Goal: Transaction & Acquisition: Purchase product/service

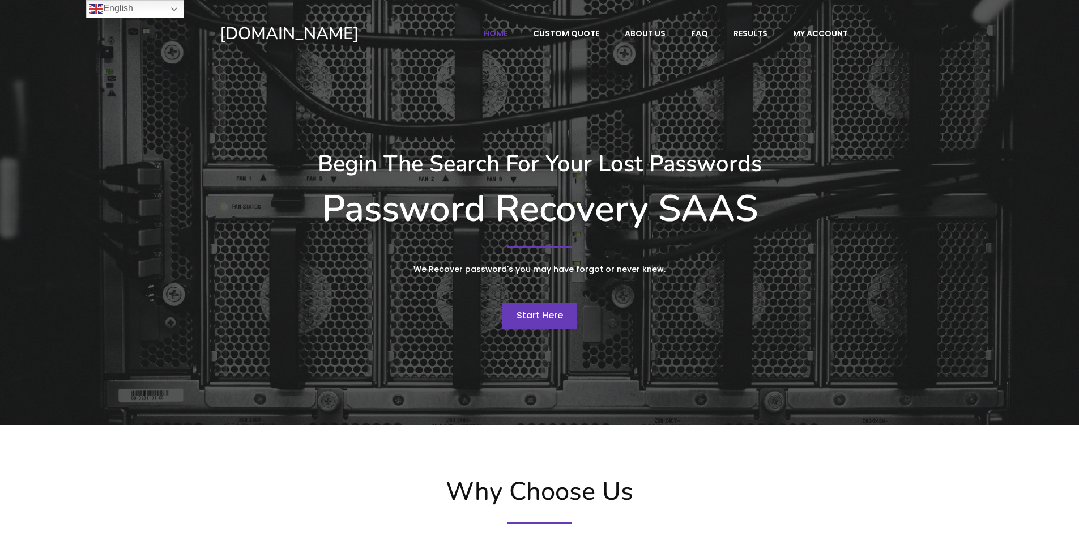
click at [546, 318] on span "Start Here" at bounding box center [539, 315] width 46 height 13
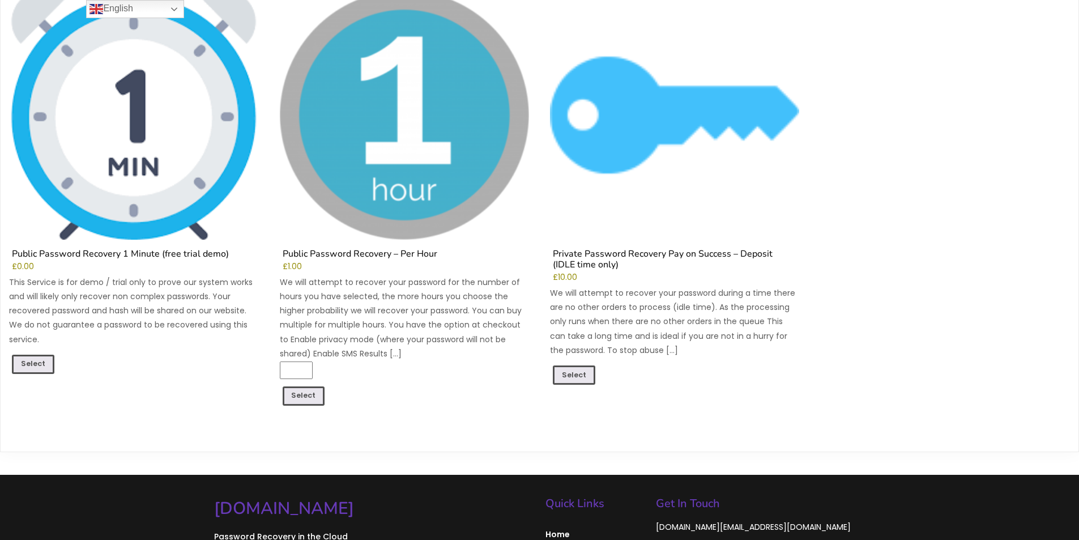
scroll to position [226, 0]
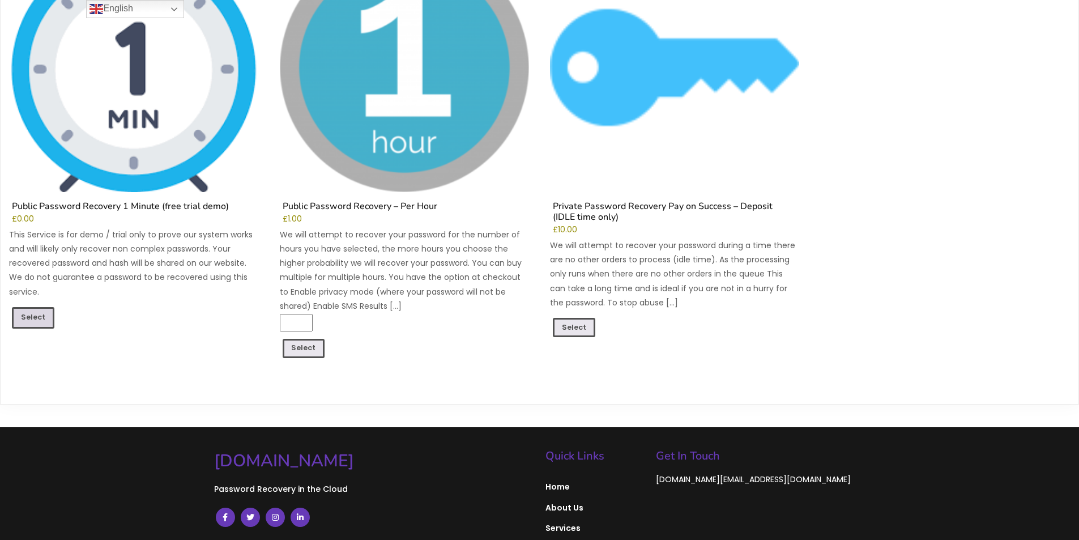
click at [41, 319] on link "Select" at bounding box center [33, 318] width 42 height 22
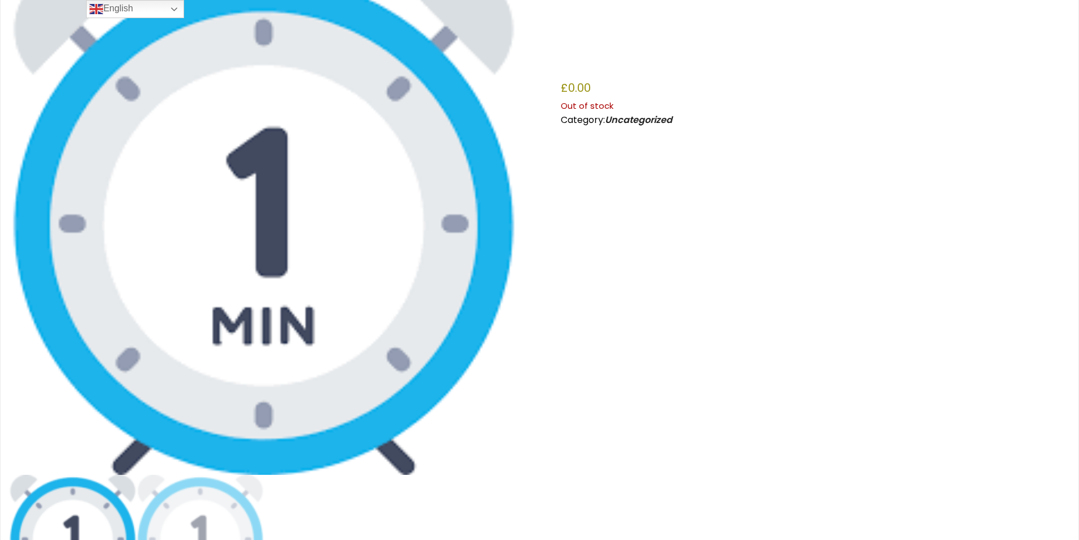
scroll to position [283, 0]
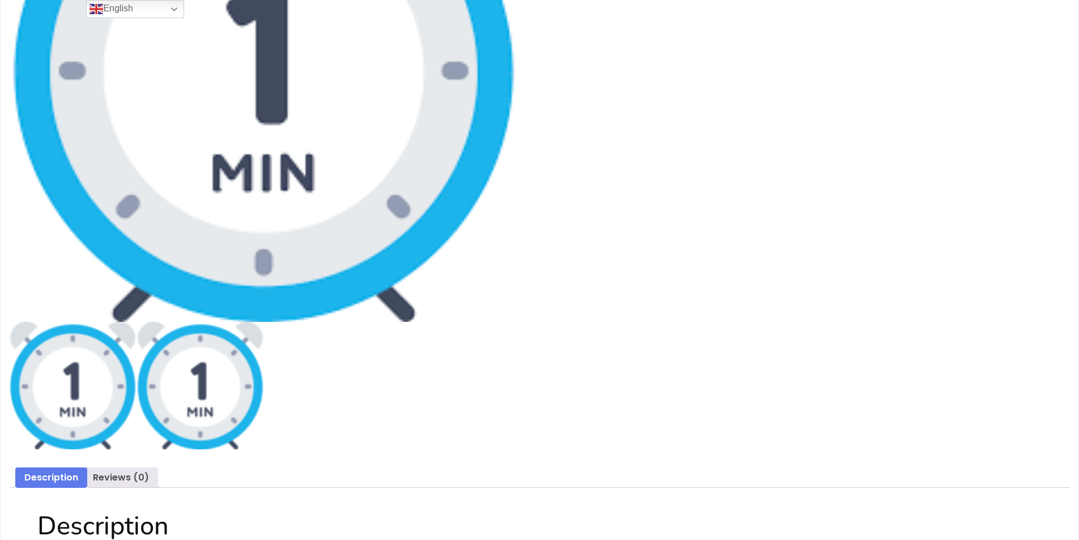
click at [190, 383] on img at bounding box center [199, 385] width 127 height 127
click at [86, 388] on img at bounding box center [72, 385] width 127 height 127
click at [174, 388] on img at bounding box center [199, 385] width 127 height 127
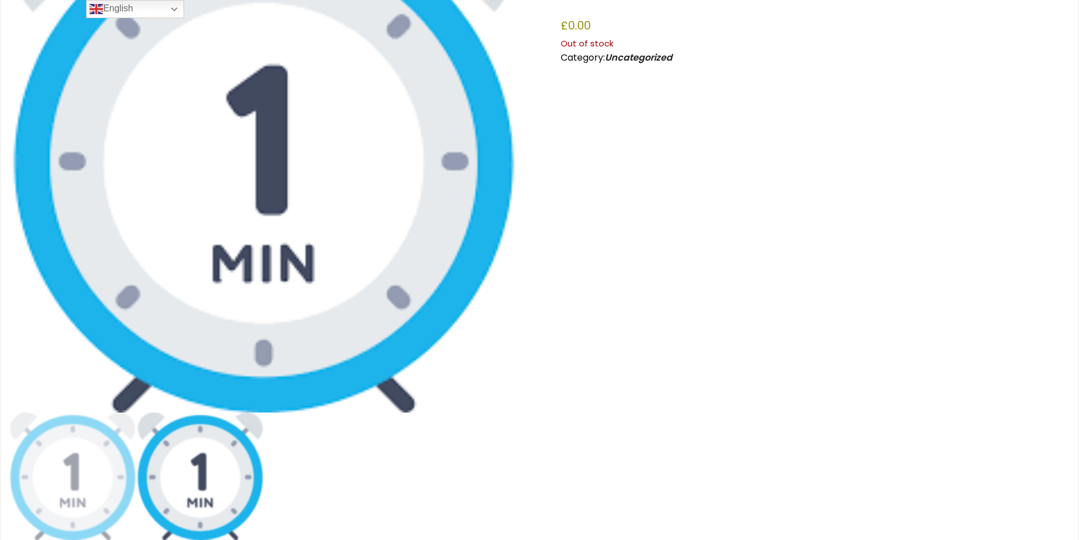
scroll to position [57, 0]
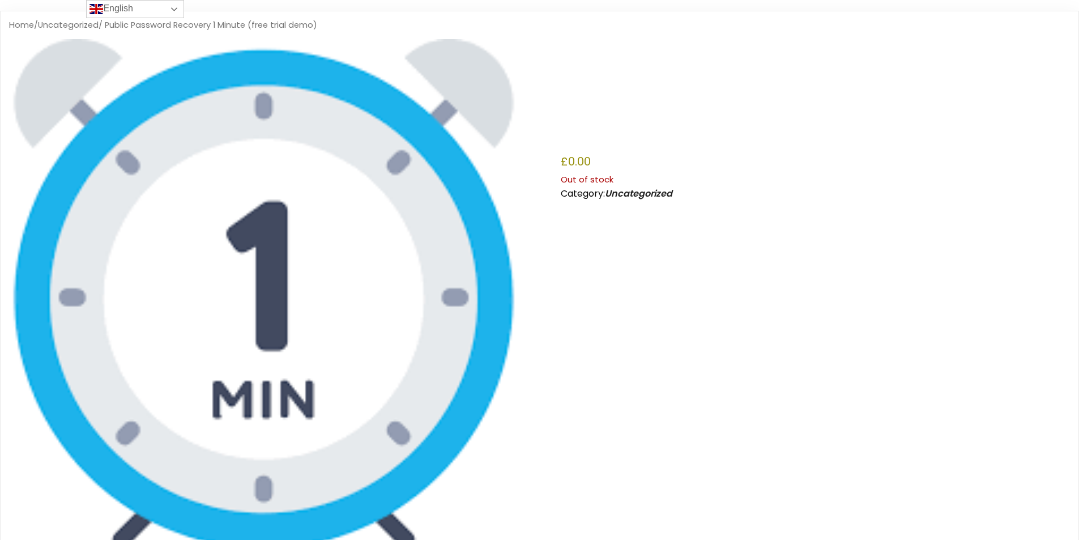
click at [142, 10] on link "English" at bounding box center [135, 9] width 98 height 18
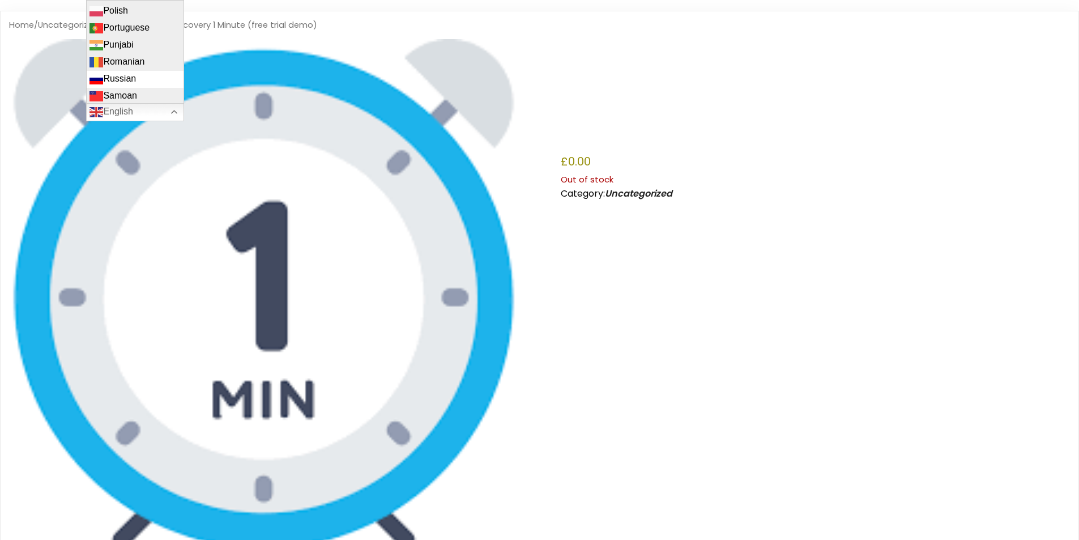
click at [143, 71] on link "Russian" at bounding box center [135, 79] width 97 height 17
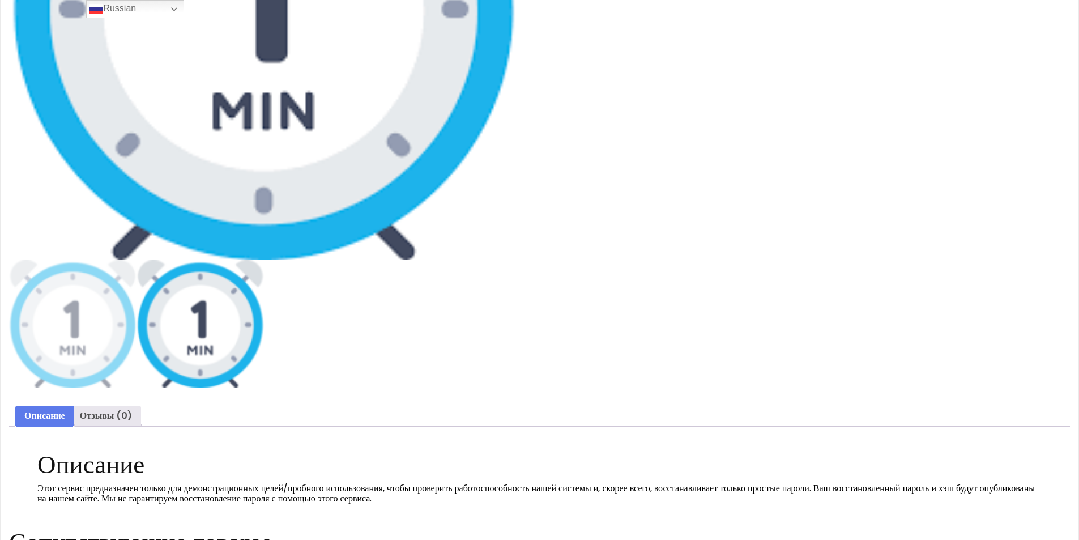
scroll to position [417, 0]
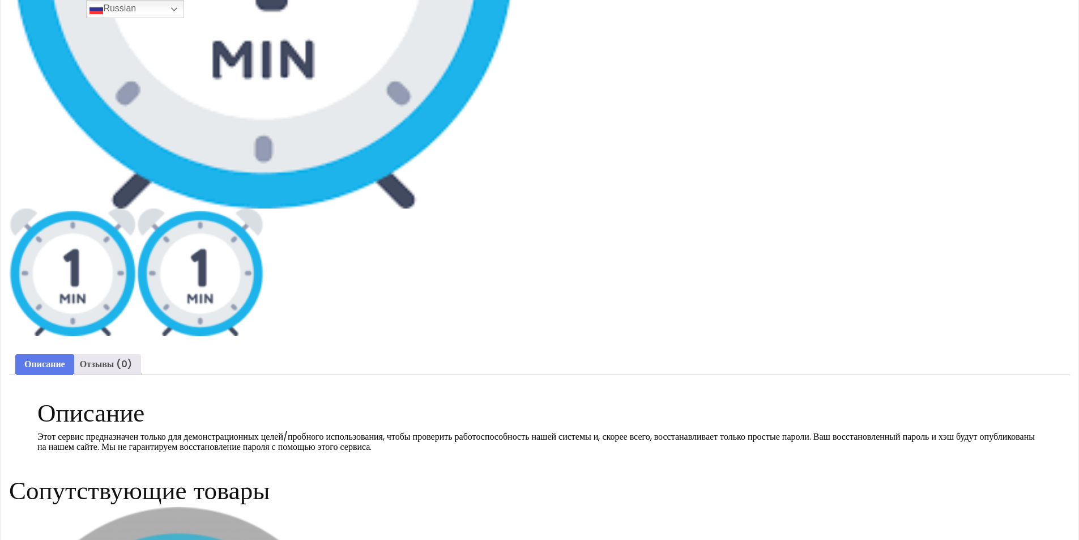
click at [92, 280] on img at bounding box center [72, 271] width 127 height 127
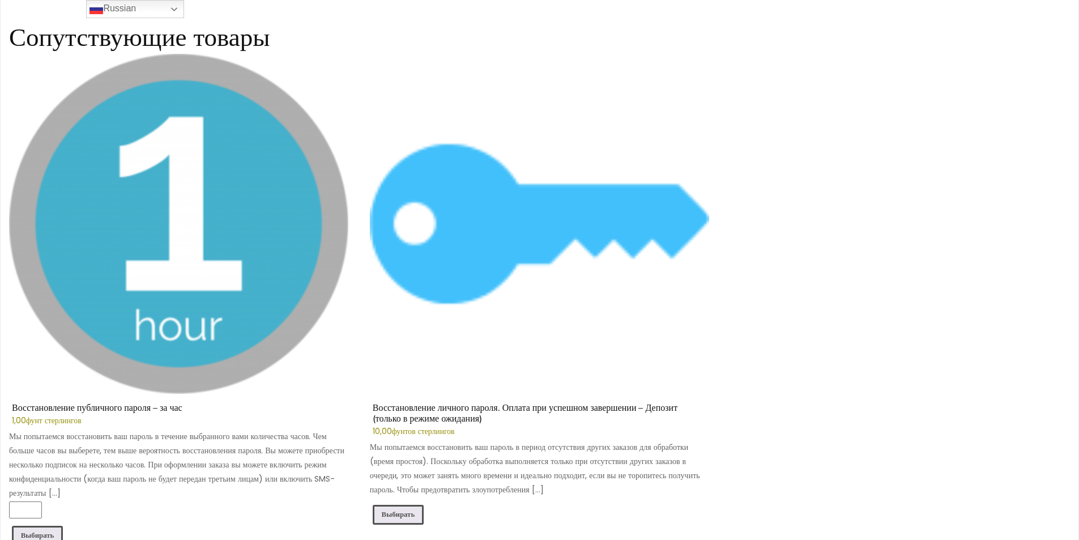
scroll to position [1139, 0]
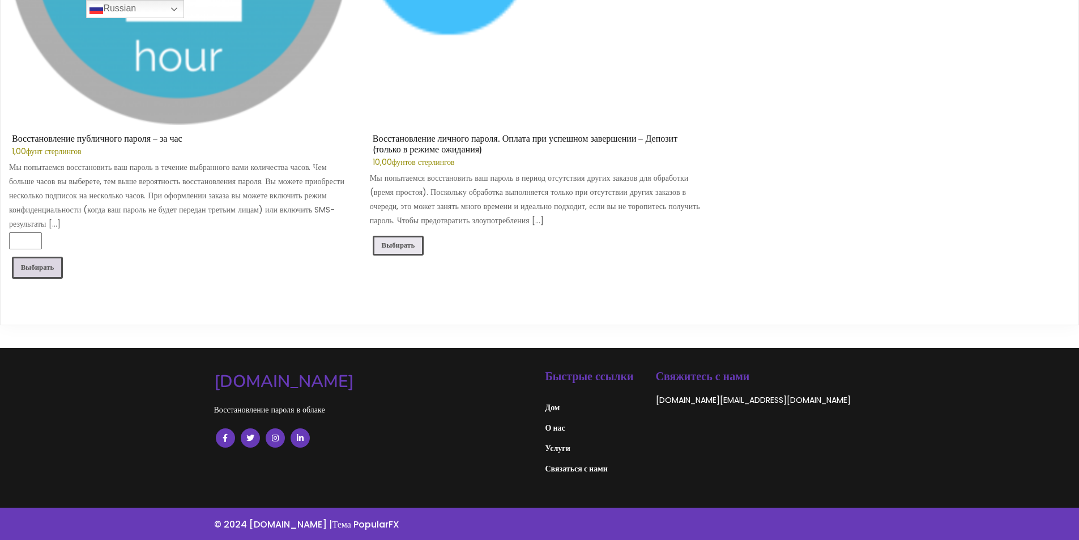
click at [29, 268] on font "Выбирать" at bounding box center [37, 267] width 33 height 10
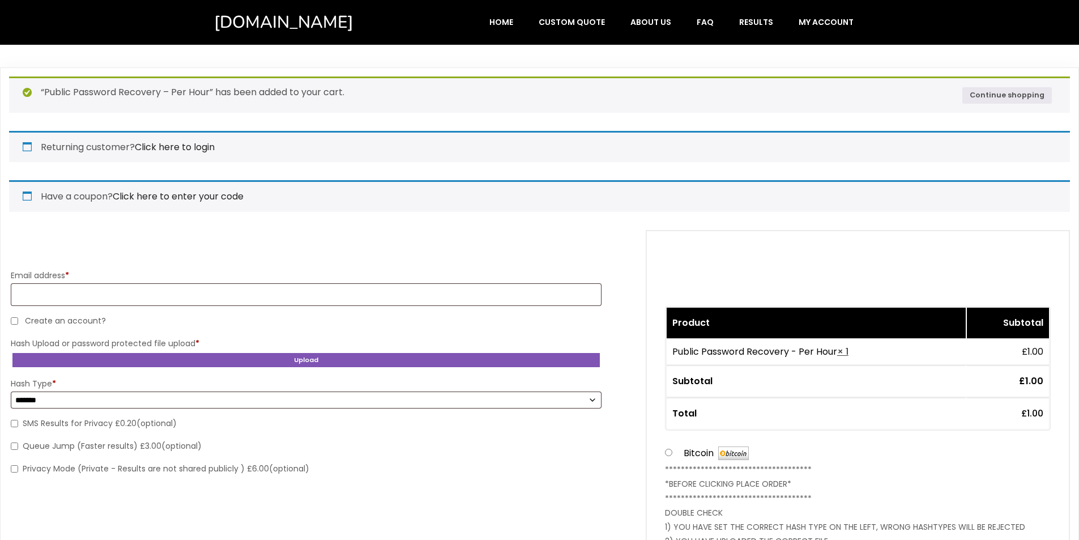
select select "*******"
